Goal: Navigation & Orientation: Find specific page/section

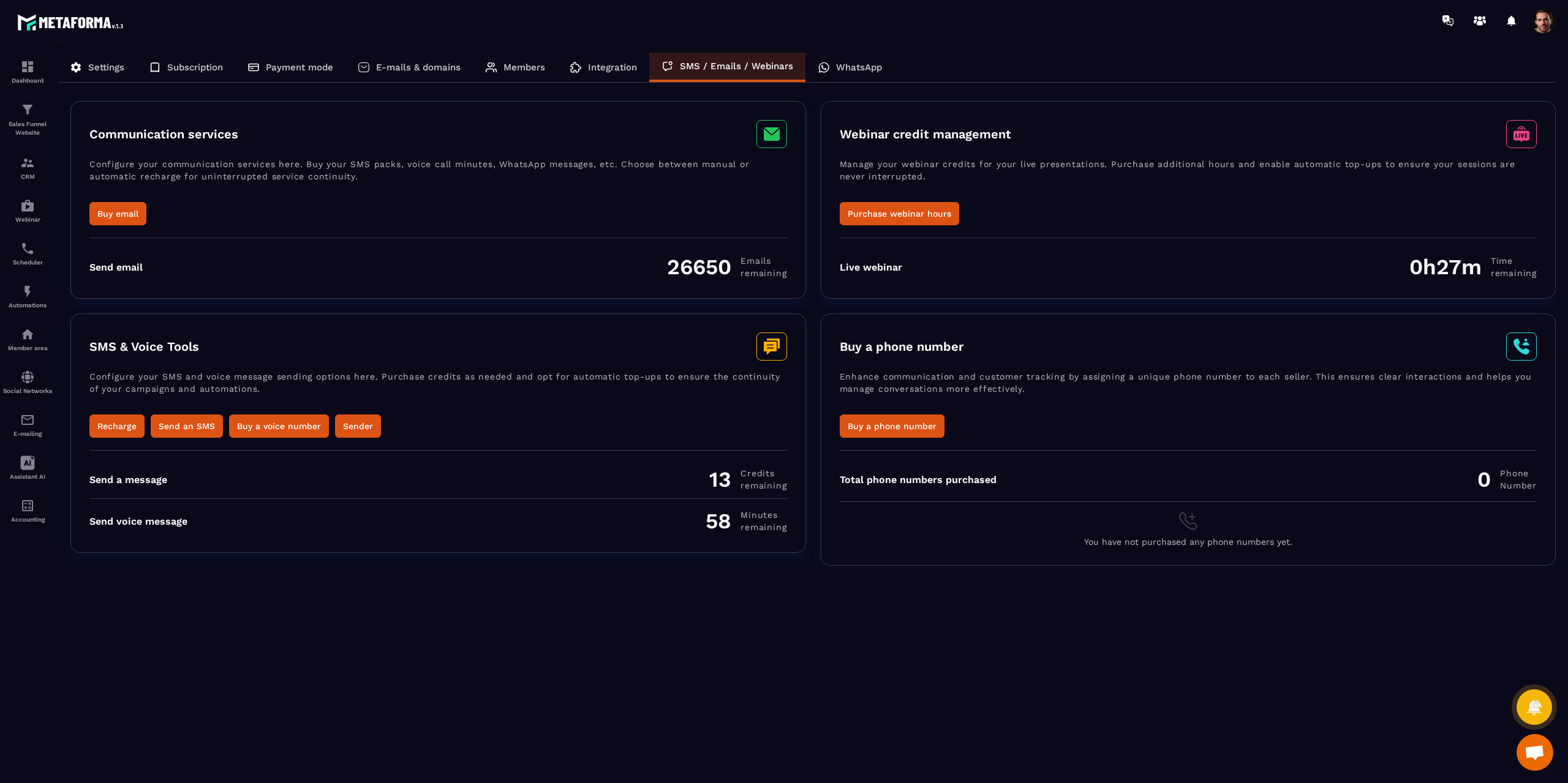
click at [105, 73] on div "Settings" at bounding box center [96, 67] width 79 height 30
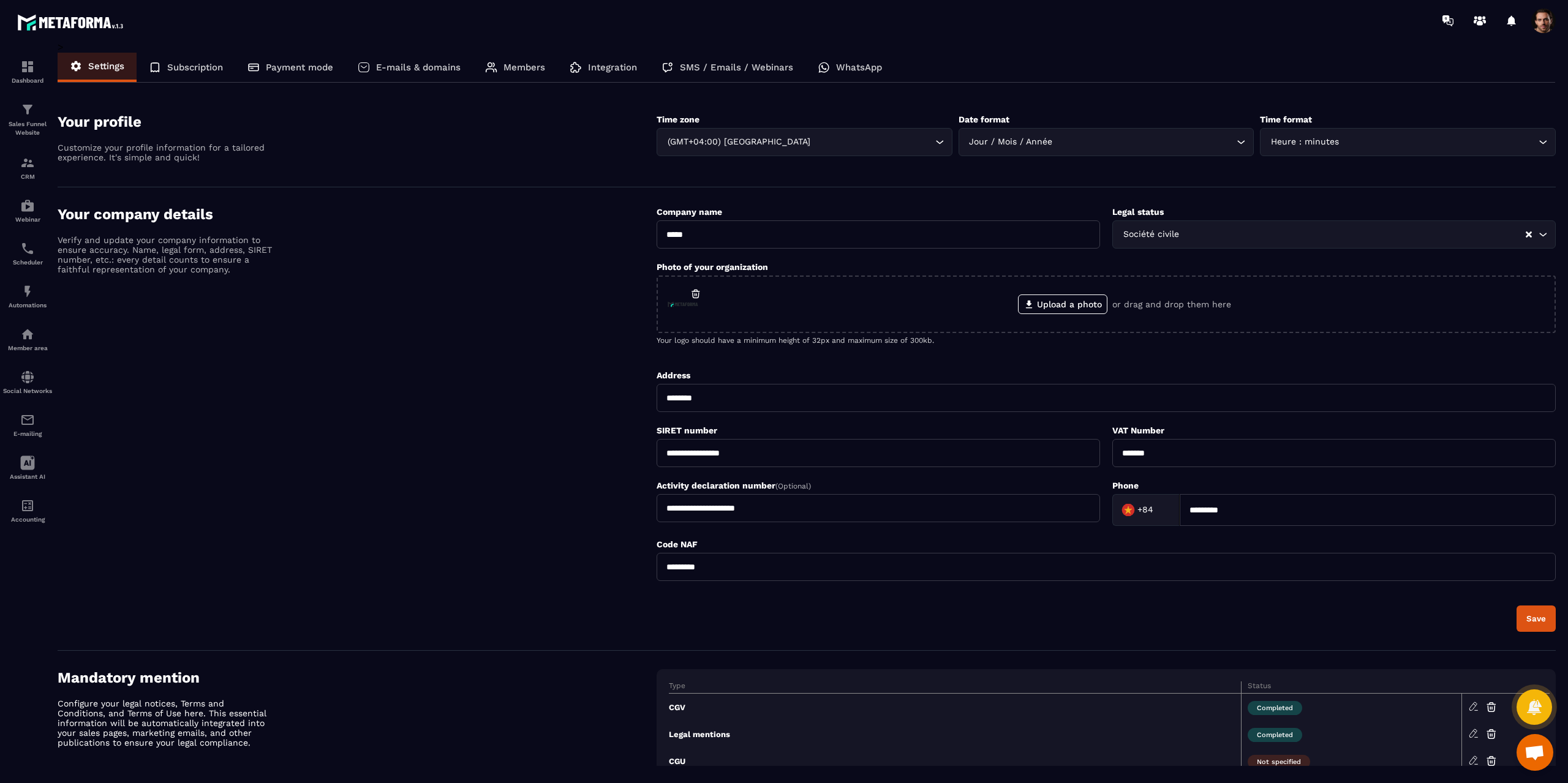
click at [194, 74] on div "Subscription" at bounding box center [186, 67] width 99 height 30
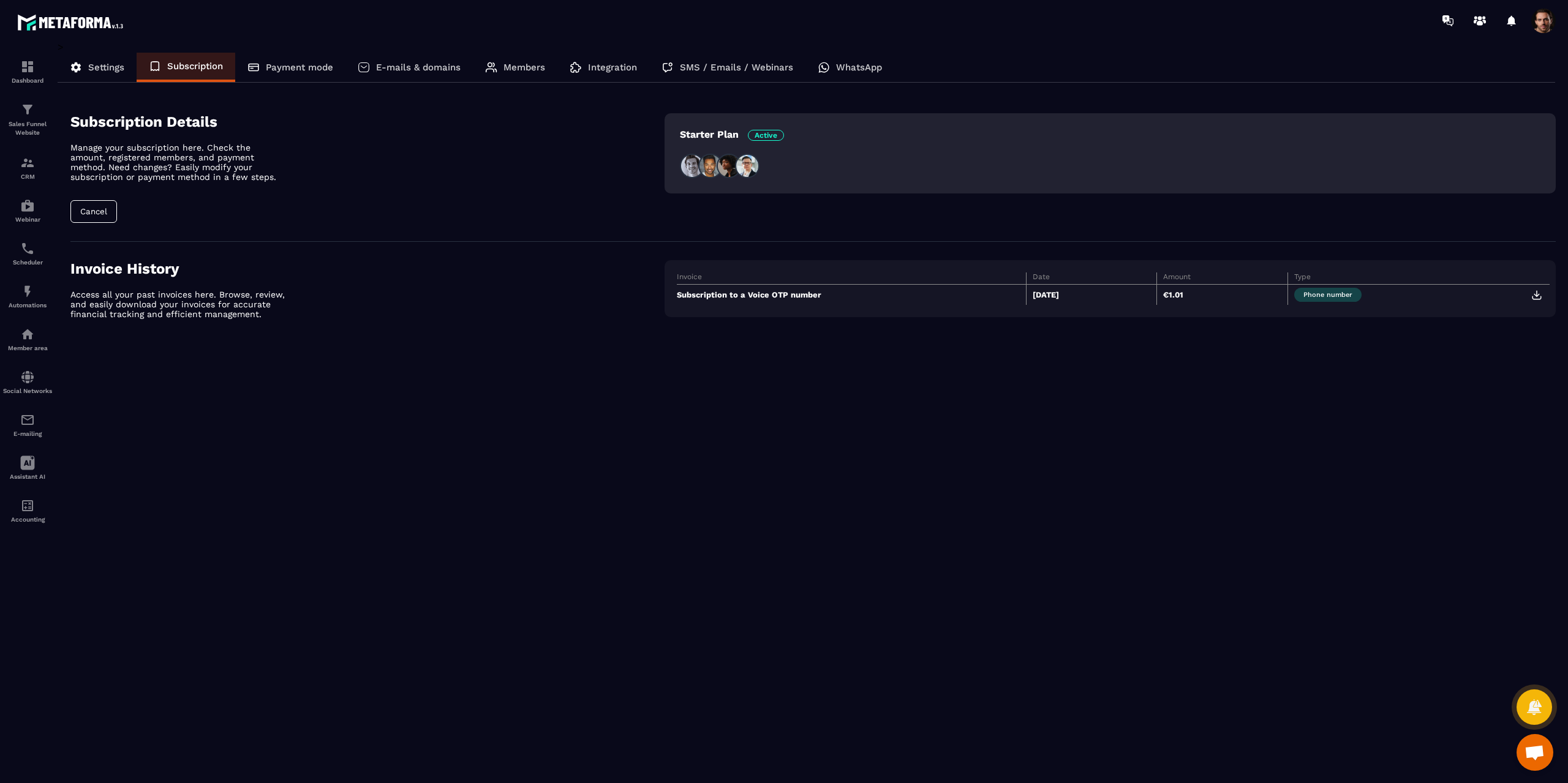
click at [300, 62] on p "Payment mode" at bounding box center [299, 67] width 67 height 11
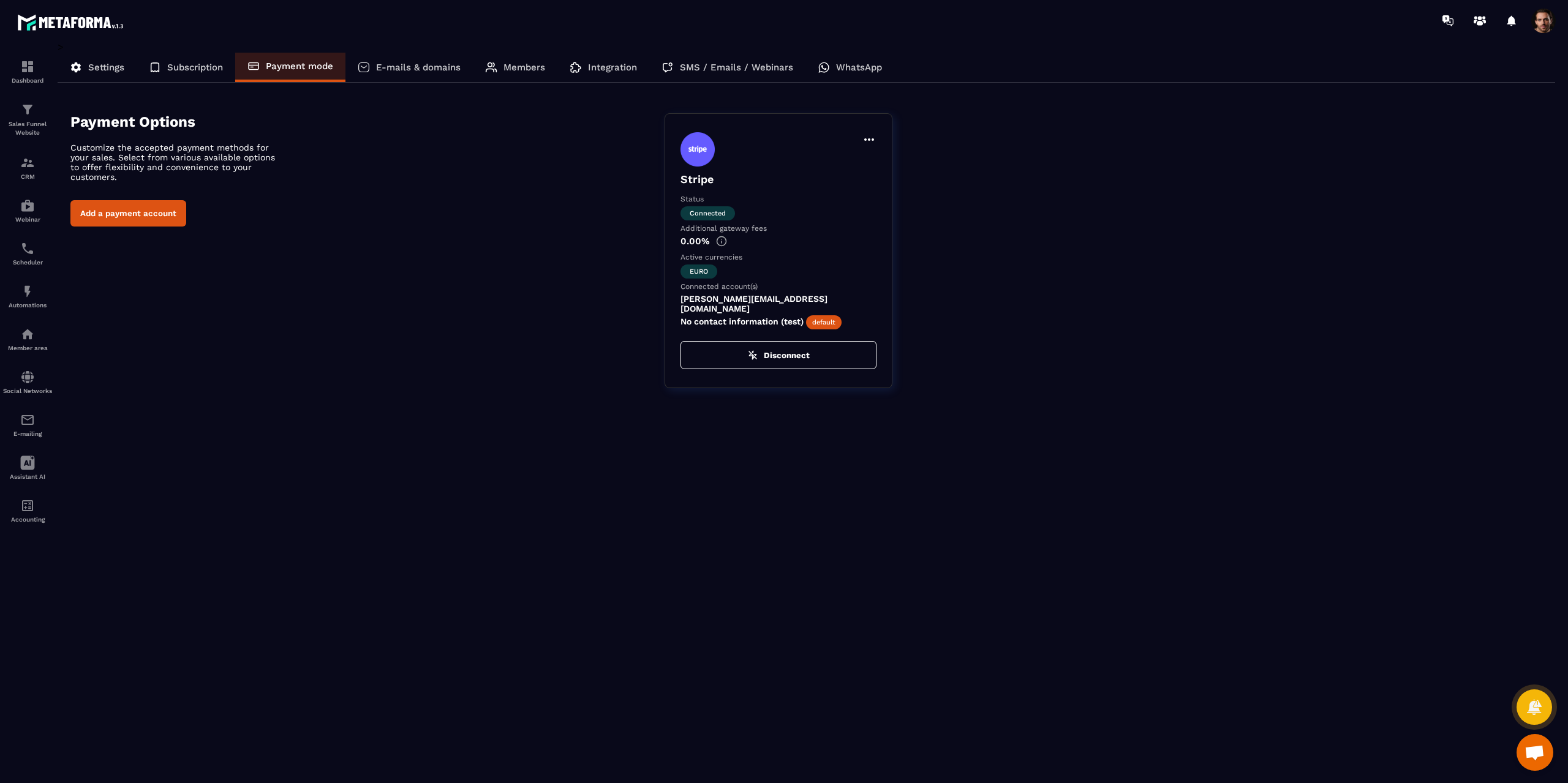
click at [414, 63] on p "E-mails & domains" at bounding box center [418, 67] width 84 height 11
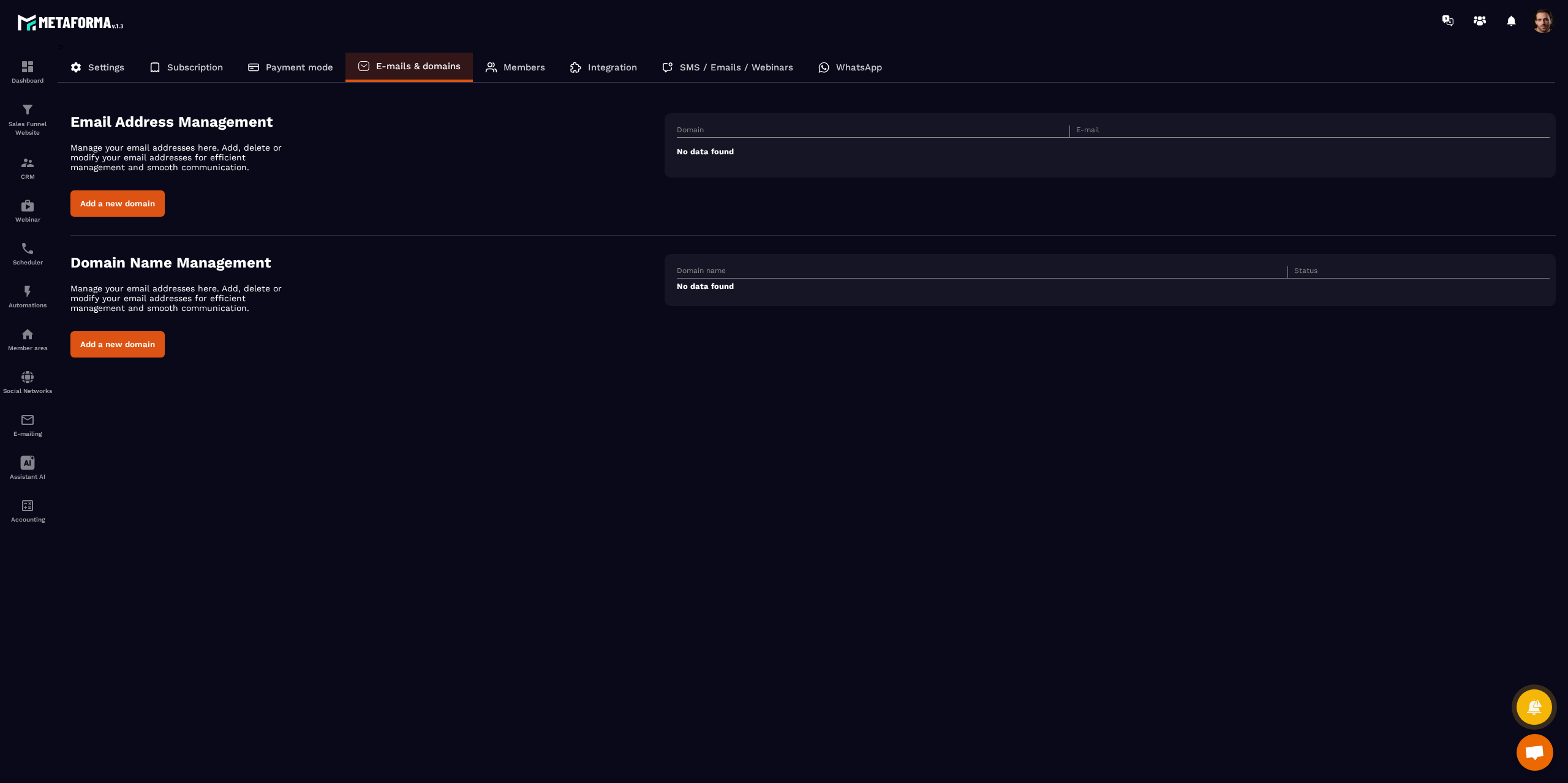
click at [511, 68] on p "Members" at bounding box center [524, 67] width 42 height 11
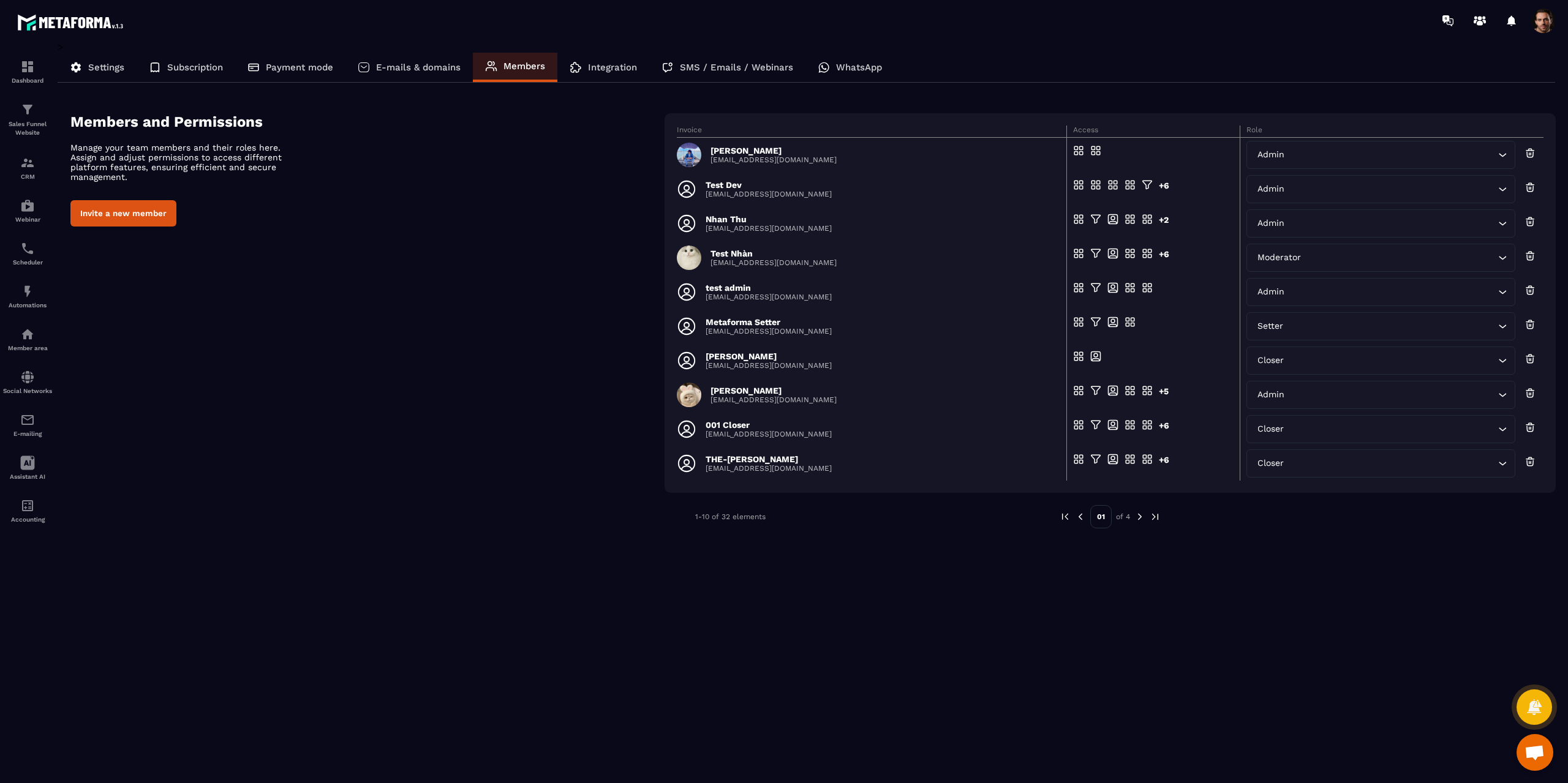
click at [589, 71] on p "Integration" at bounding box center [613, 67] width 49 height 11
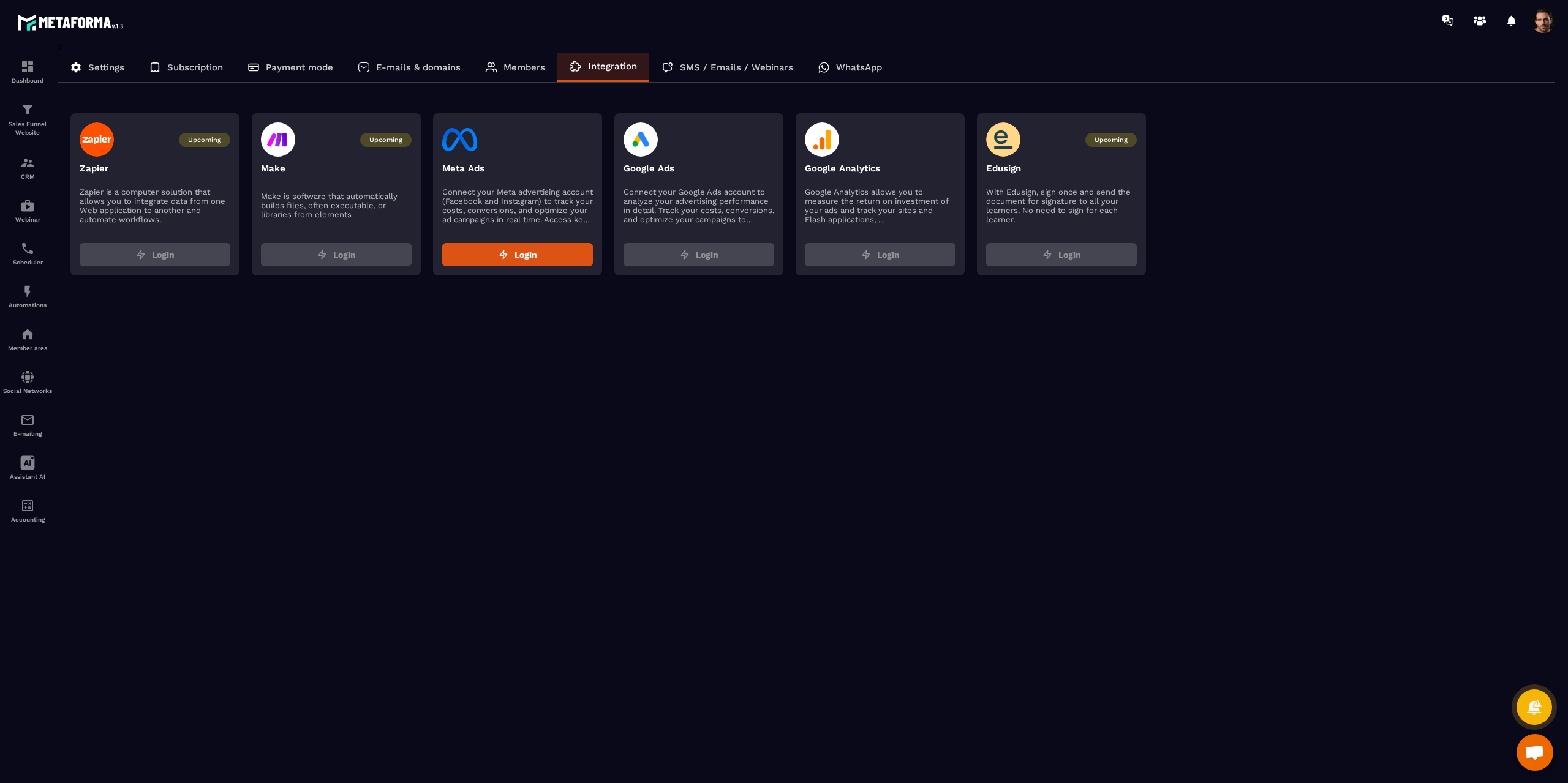
click at [699, 67] on p "SMS / Emails / Webinars" at bounding box center [737, 67] width 113 height 11
